Goal: Find specific fact: Find specific fact

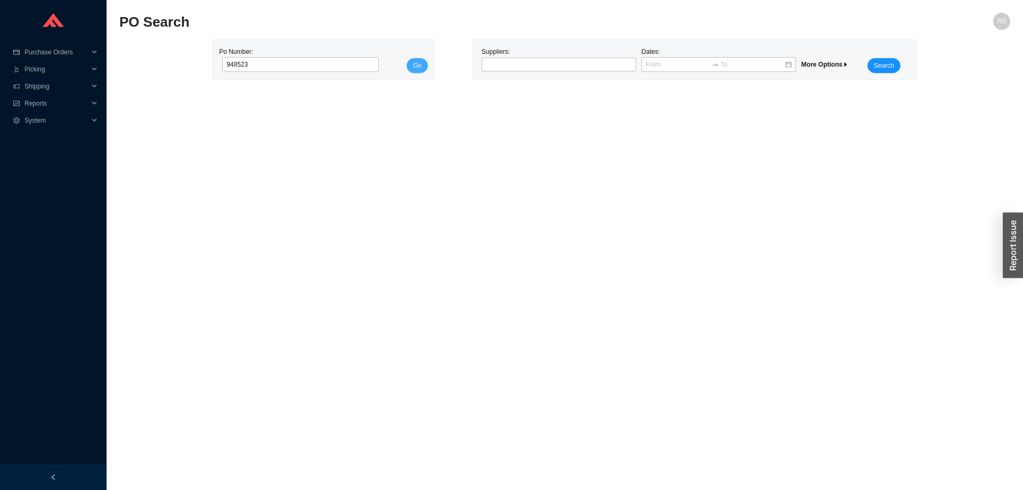
type input "948523"
click at [414, 61] on span "Go" at bounding box center [417, 65] width 9 height 11
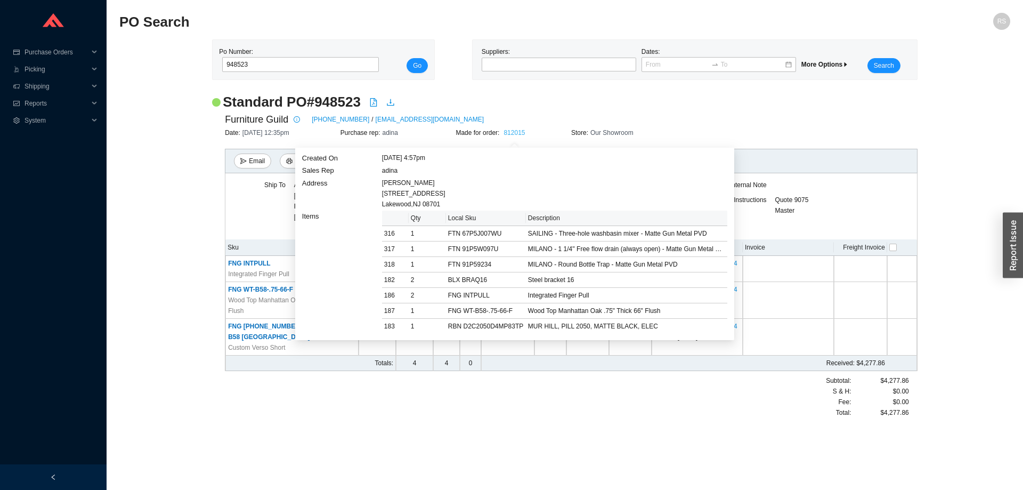
click at [522, 133] on link "812015" at bounding box center [514, 132] width 21 height 7
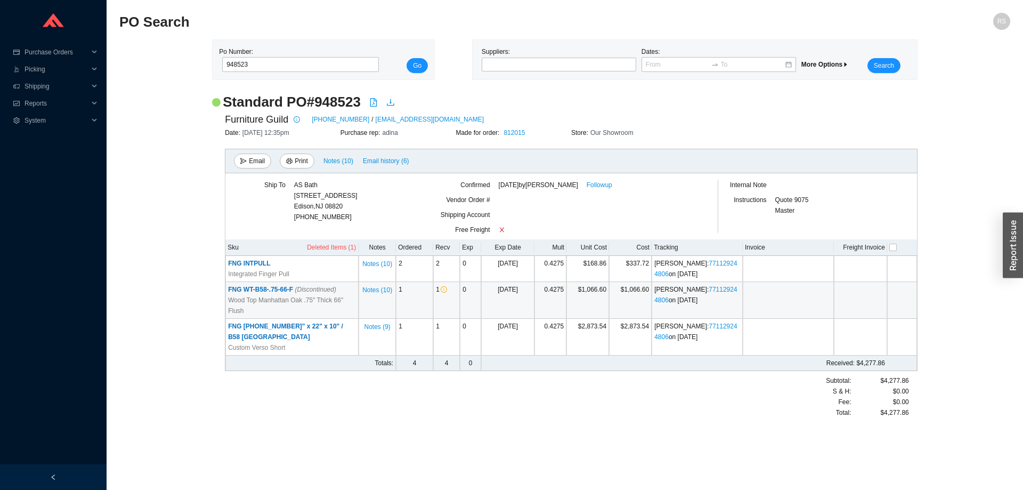
click at [266, 287] on span "FNG WT-B58-.75-66-F (Discontinued)" at bounding box center [282, 289] width 108 height 7
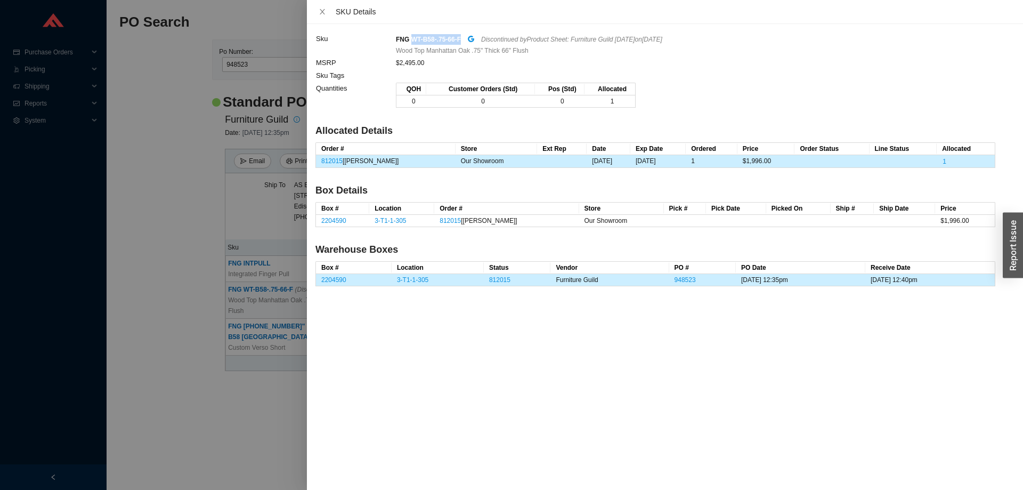
drag, startPoint x: 416, startPoint y: 38, endPoint x: 460, endPoint y: 41, distance: 44.9
click at [460, 41] on div "FNG WT-B58-.75-66-F Discontinued by Product Sheet: Furniture Guild December 202…" at bounding box center [695, 39] width 599 height 12
copy strong "WT-B58-.75-66-F"
click at [169, 412] on div at bounding box center [511, 245] width 1023 height 490
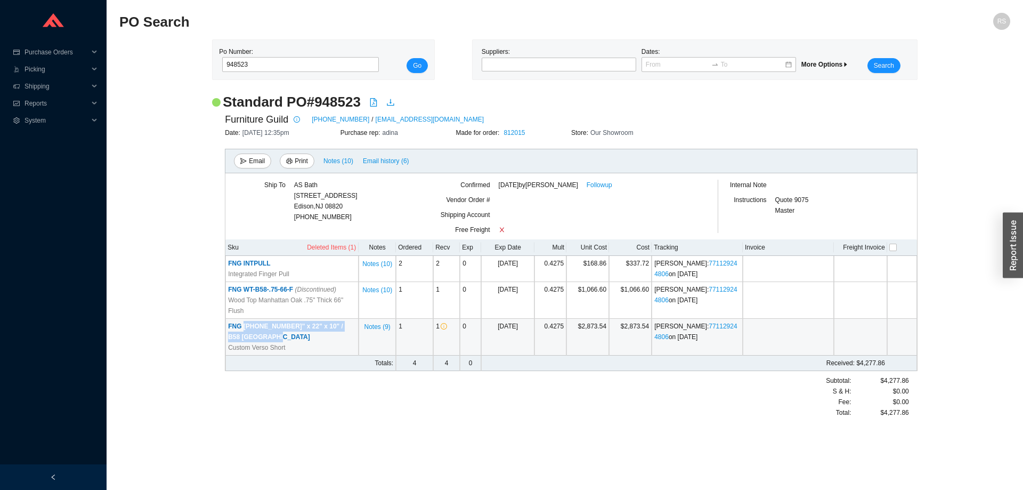
drag, startPoint x: 243, startPoint y: 323, endPoint x: 323, endPoint y: 337, distance: 81.1
click at [323, 337] on td "FNG 1100-480-60" x 22" x 10" / B58 Manhattan Oak Custom Verso Short" at bounding box center [291, 337] width 133 height 37
copy span "1100-480-60" x 22" x 10" / B58 Manhattan Oak"
